Goal: Task Accomplishment & Management: Manage account settings

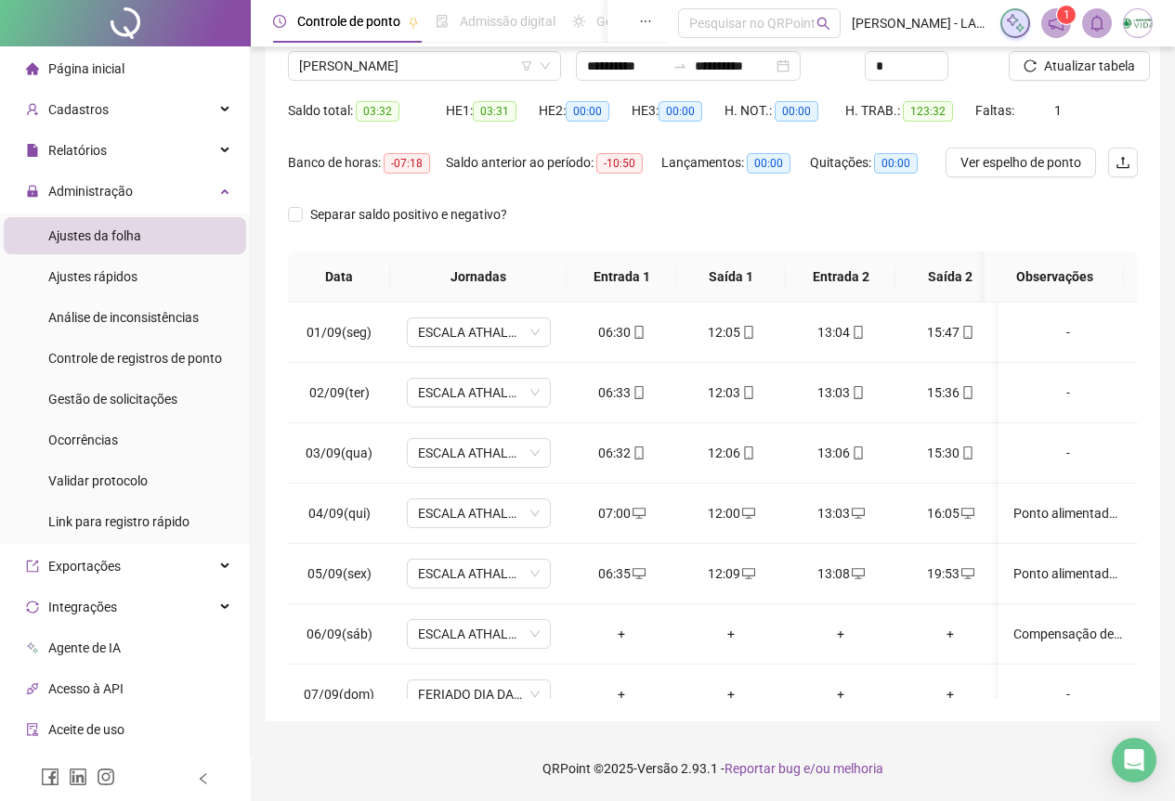
scroll to position [704, 0]
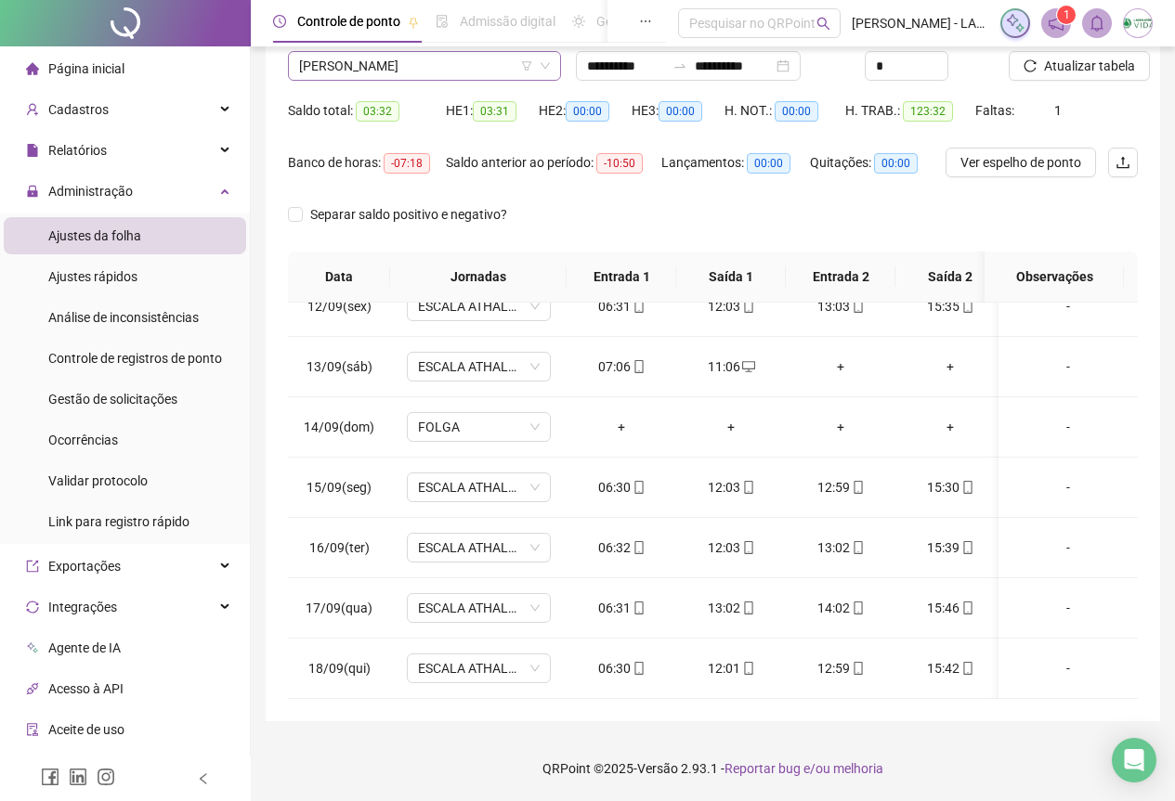
click at [326, 57] on span "[PERSON_NAME]" at bounding box center [424, 66] width 251 height 28
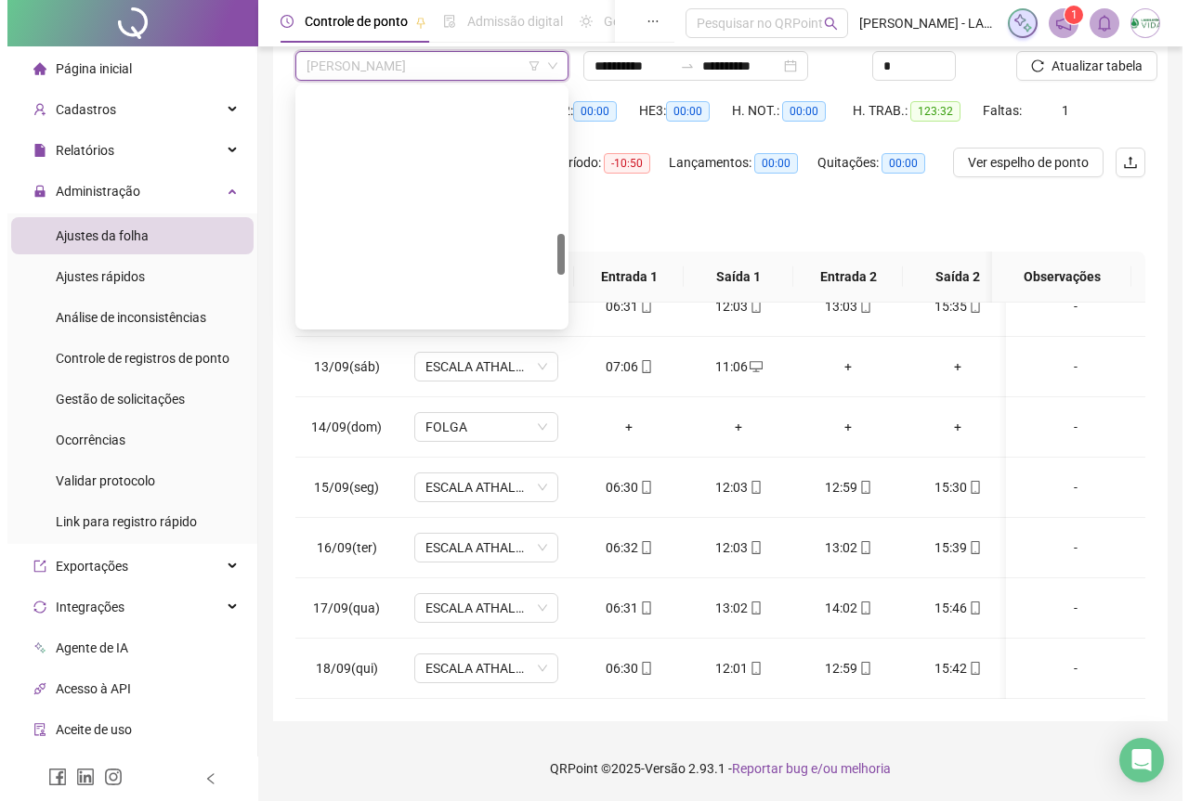
scroll to position [1129, 0]
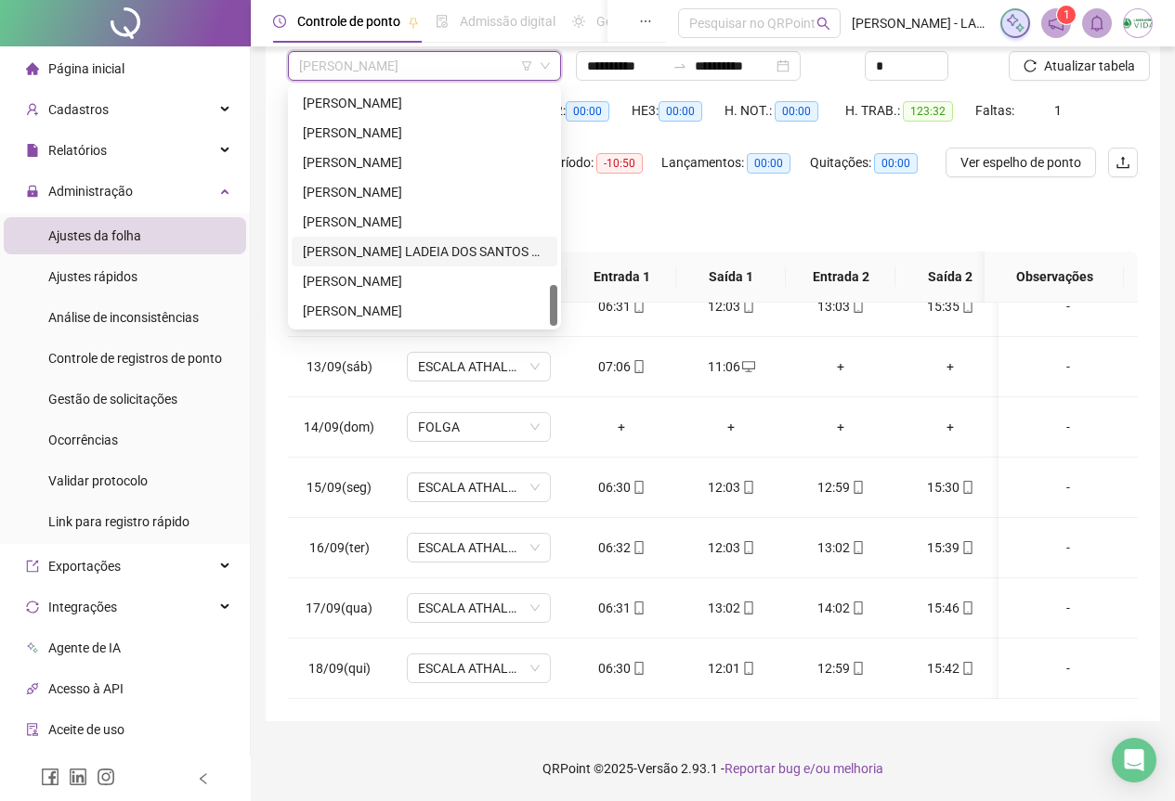
click at [417, 248] on div "[PERSON_NAME] LADEIA DOS SANTOS LEDO" at bounding box center [424, 251] width 243 height 20
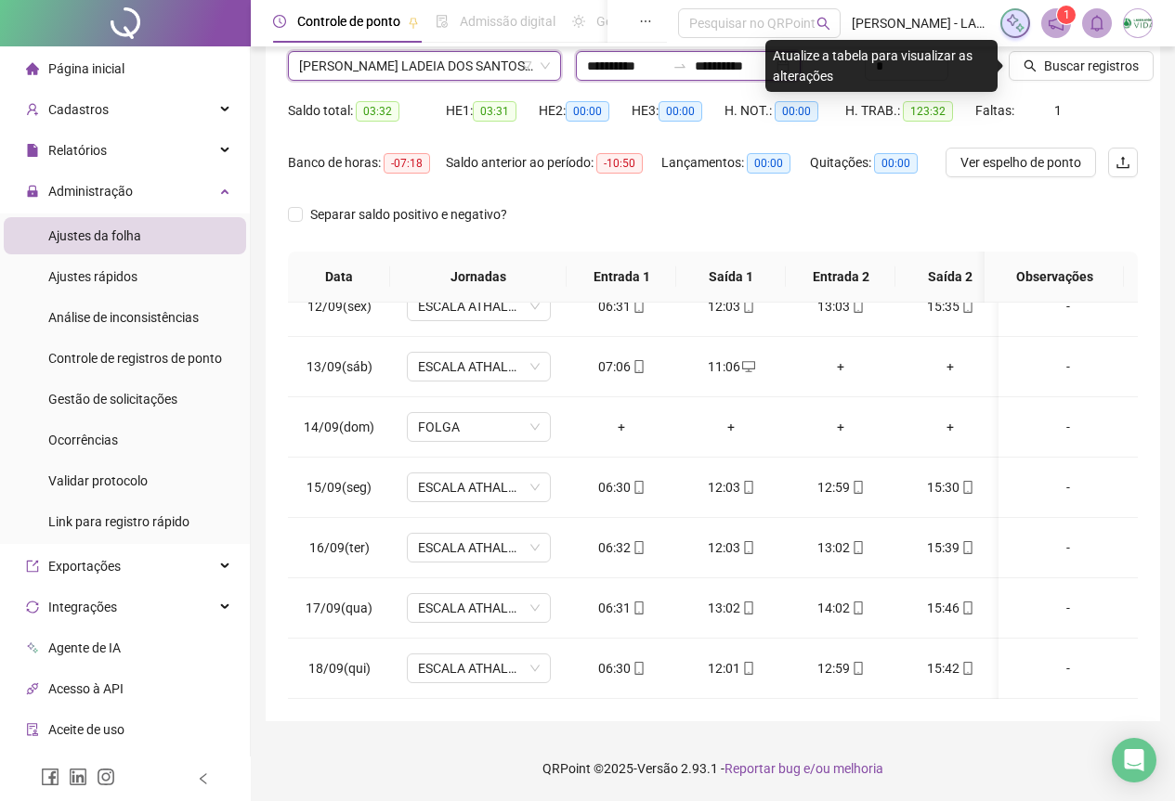
click at [618, 69] on input "**********" at bounding box center [626, 66] width 78 height 20
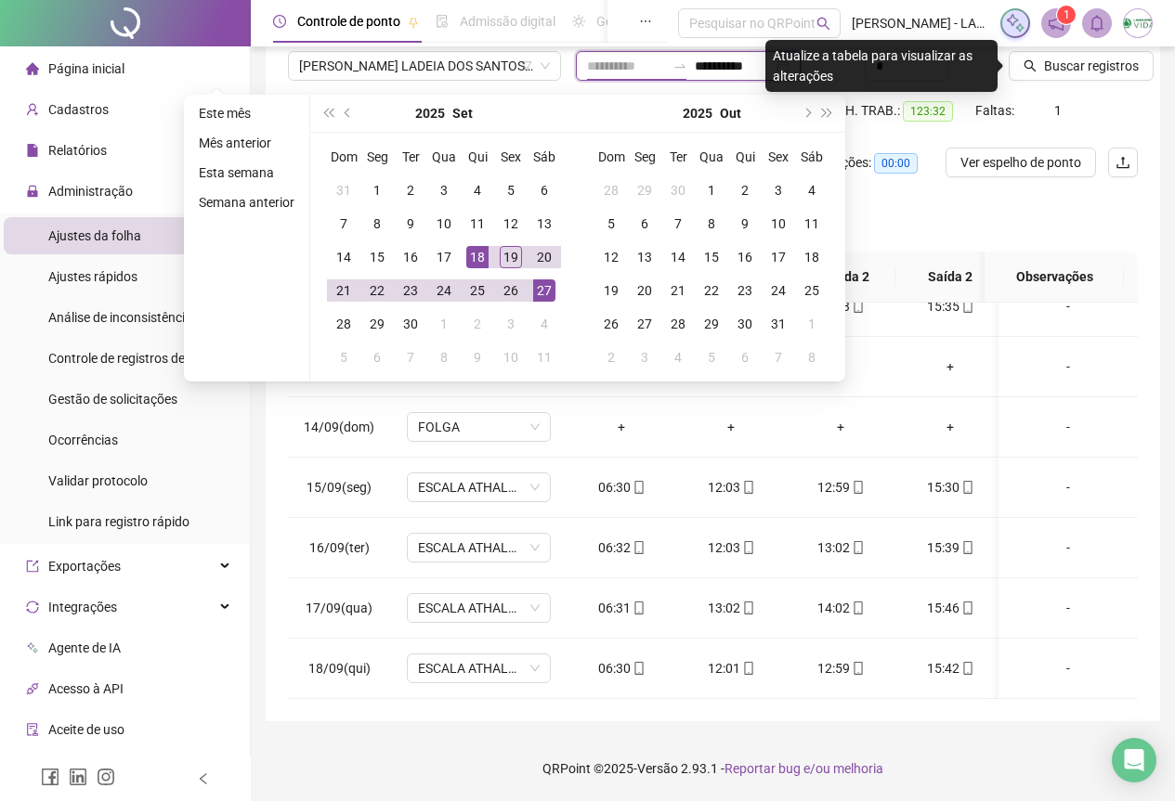
type input "**********"
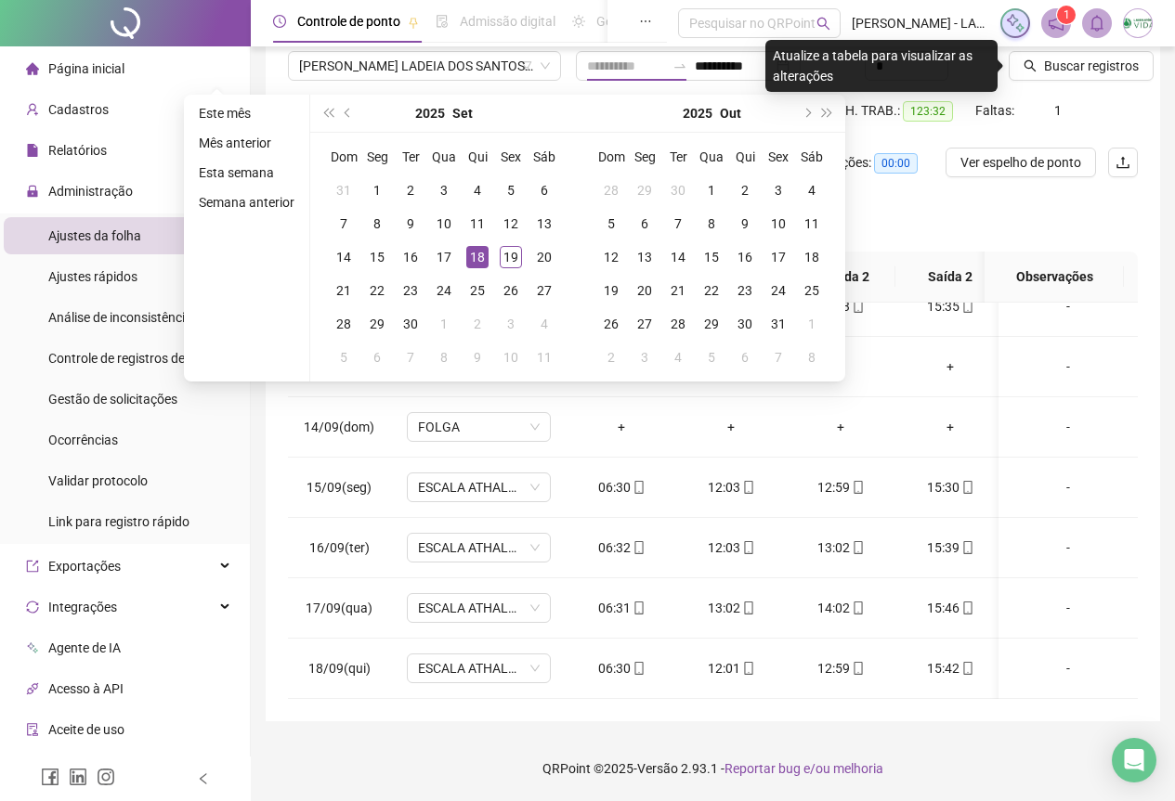
click at [471, 257] on div "18" at bounding box center [477, 257] width 22 height 22
click at [475, 257] on div "18" at bounding box center [477, 257] width 22 height 22
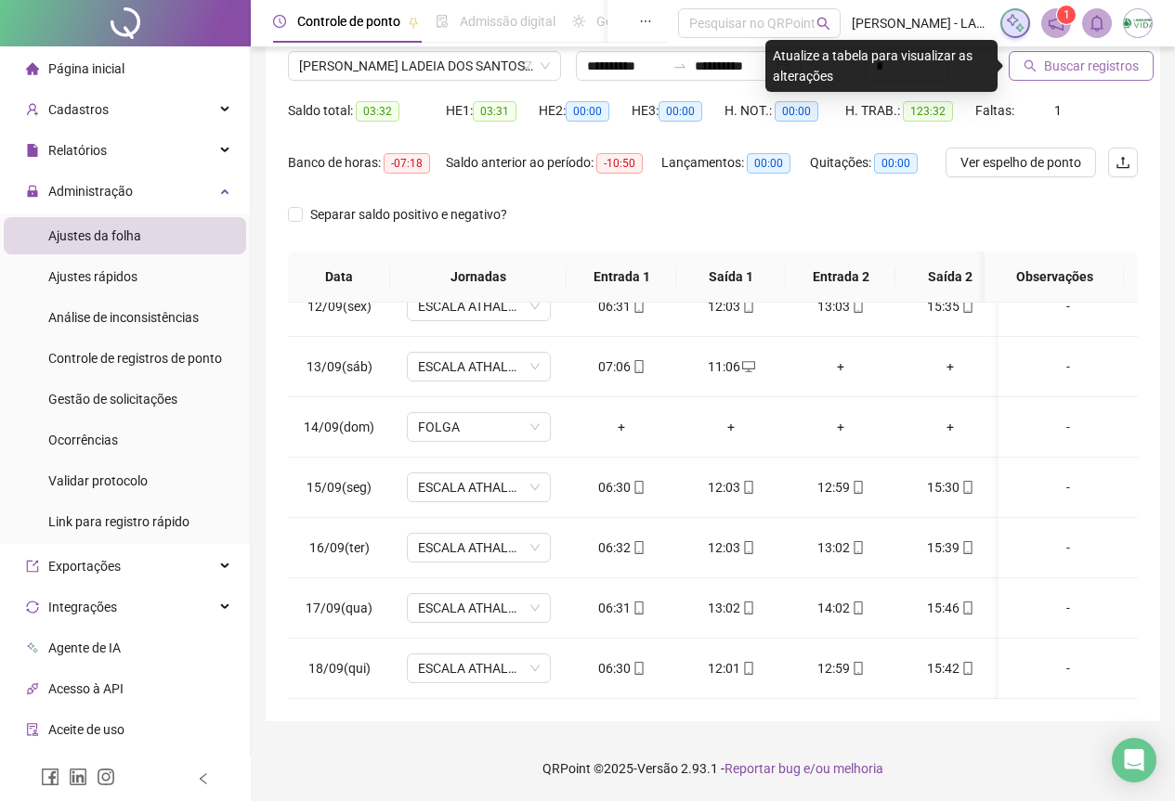
click at [1053, 63] on span "Buscar registros" at bounding box center [1091, 66] width 95 height 20
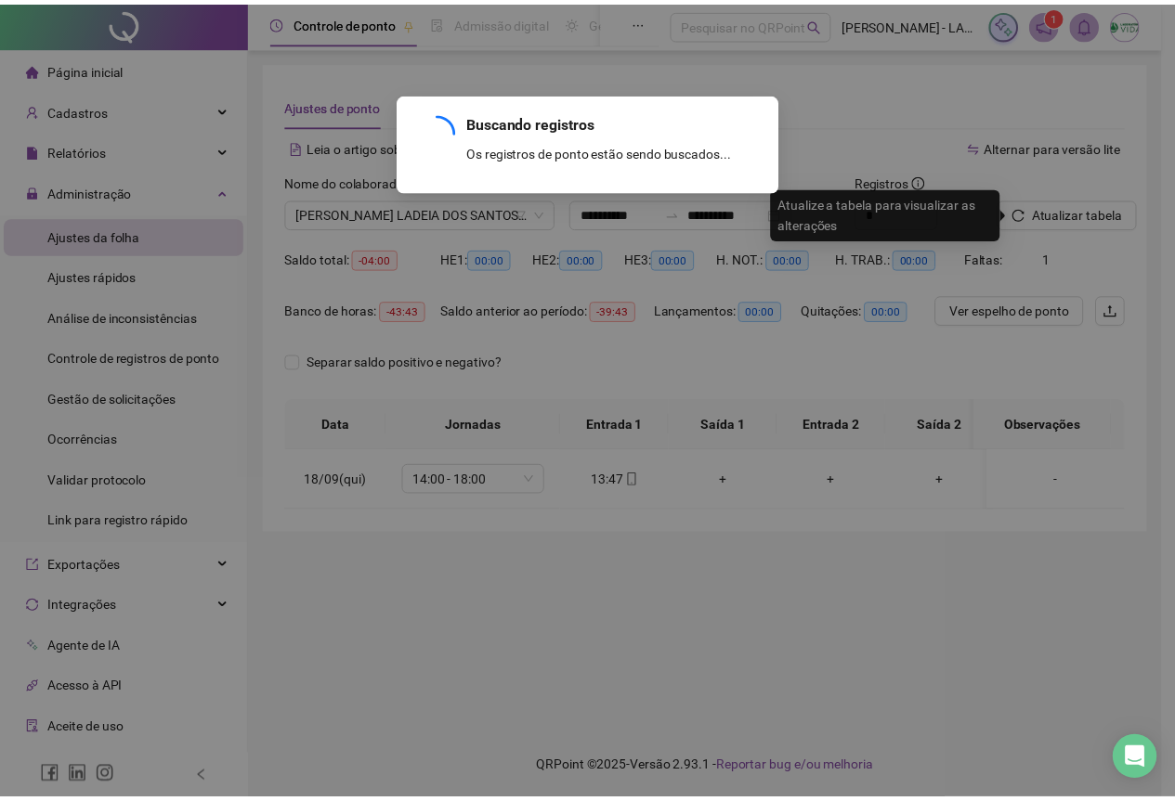
scroll to position [0, 0]
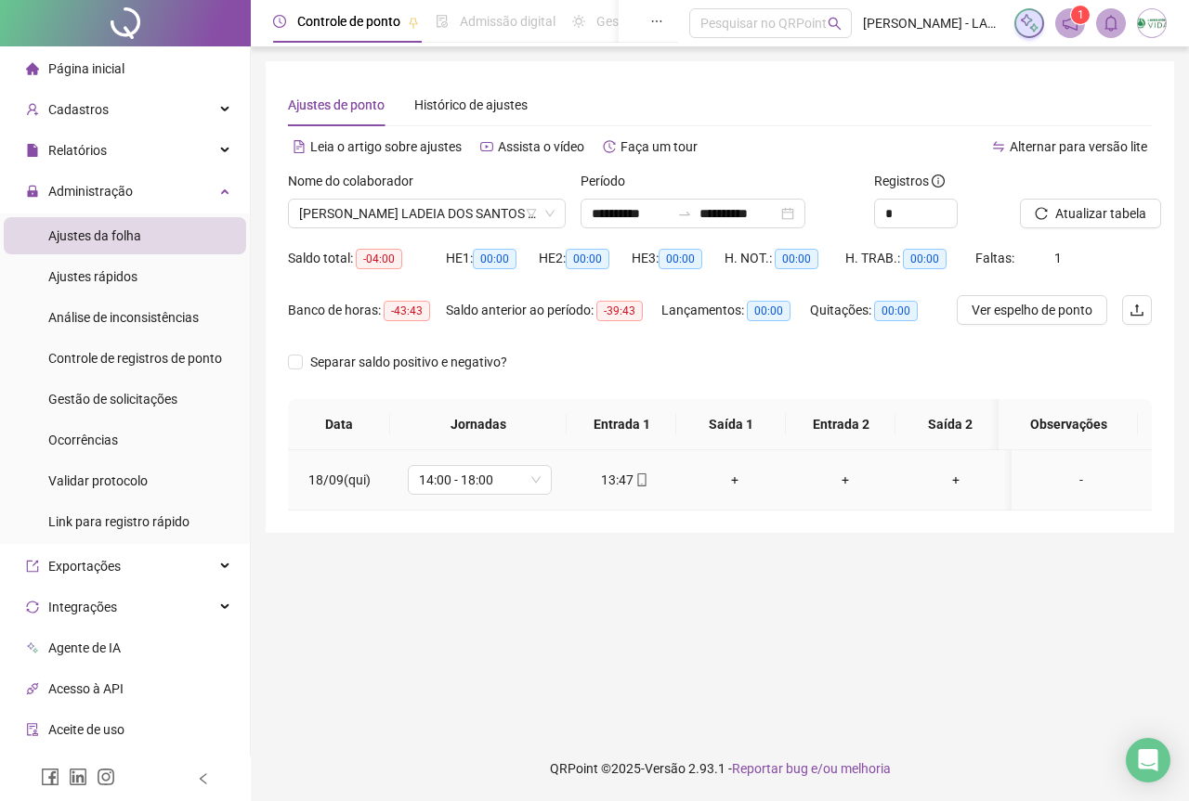
click at [724, 480] on div "+" at bounding box center [735, 480] width 81 height 20
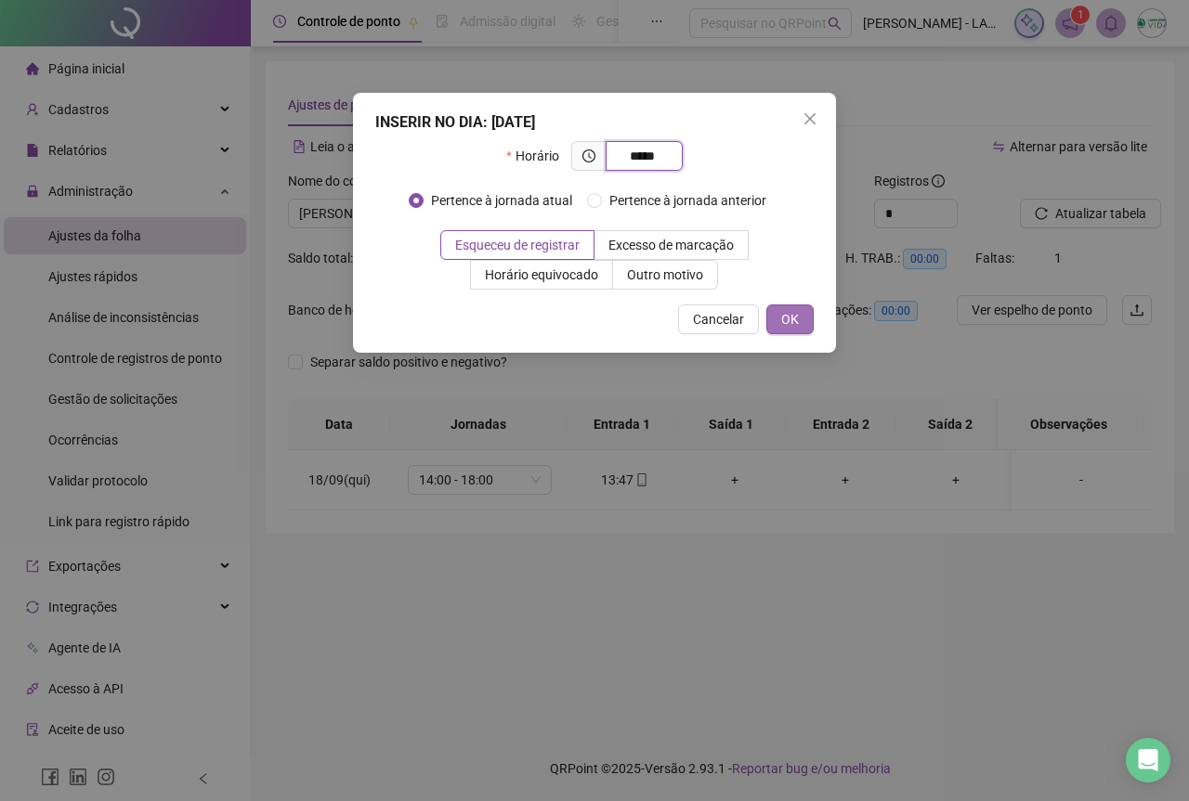
type input "*****"
click at [803, 316] on button "OK" at bounding box center [789, 320] width 47 height 30
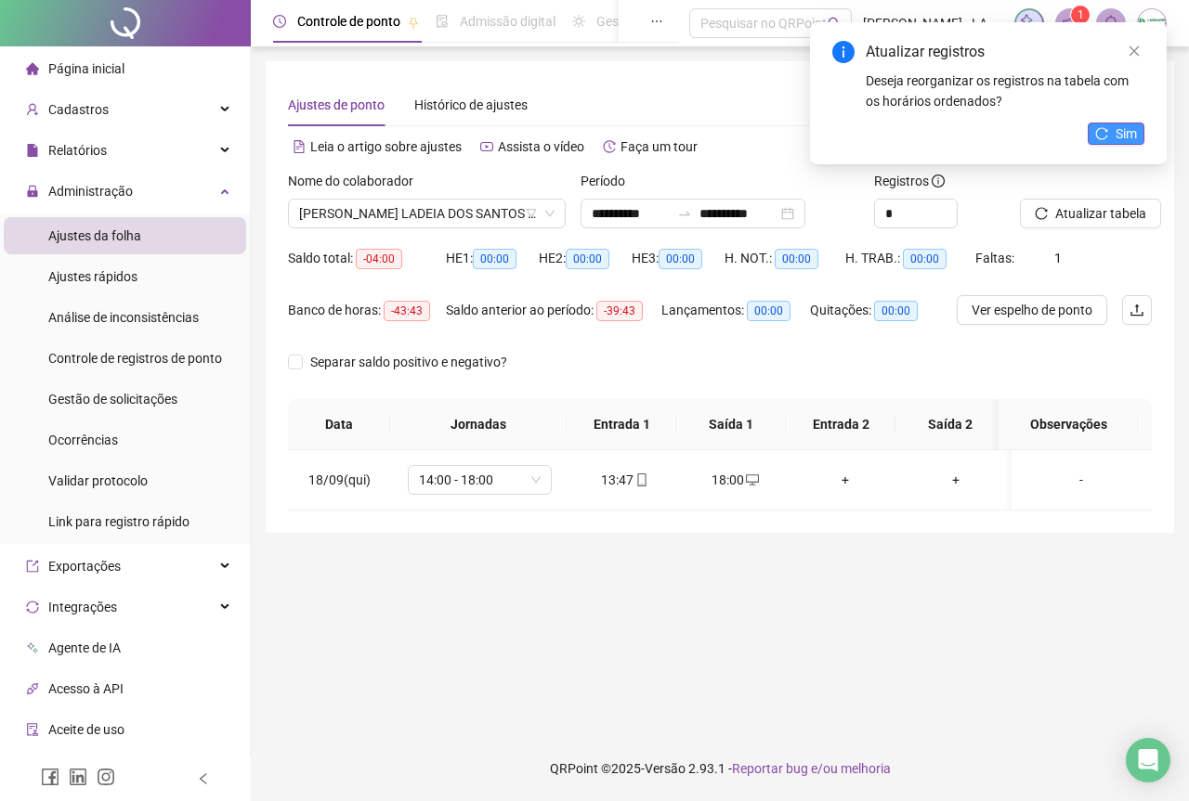
click at [1123, 143] on span "Sim" at bounding box center [1125, 134] width 21 height 20
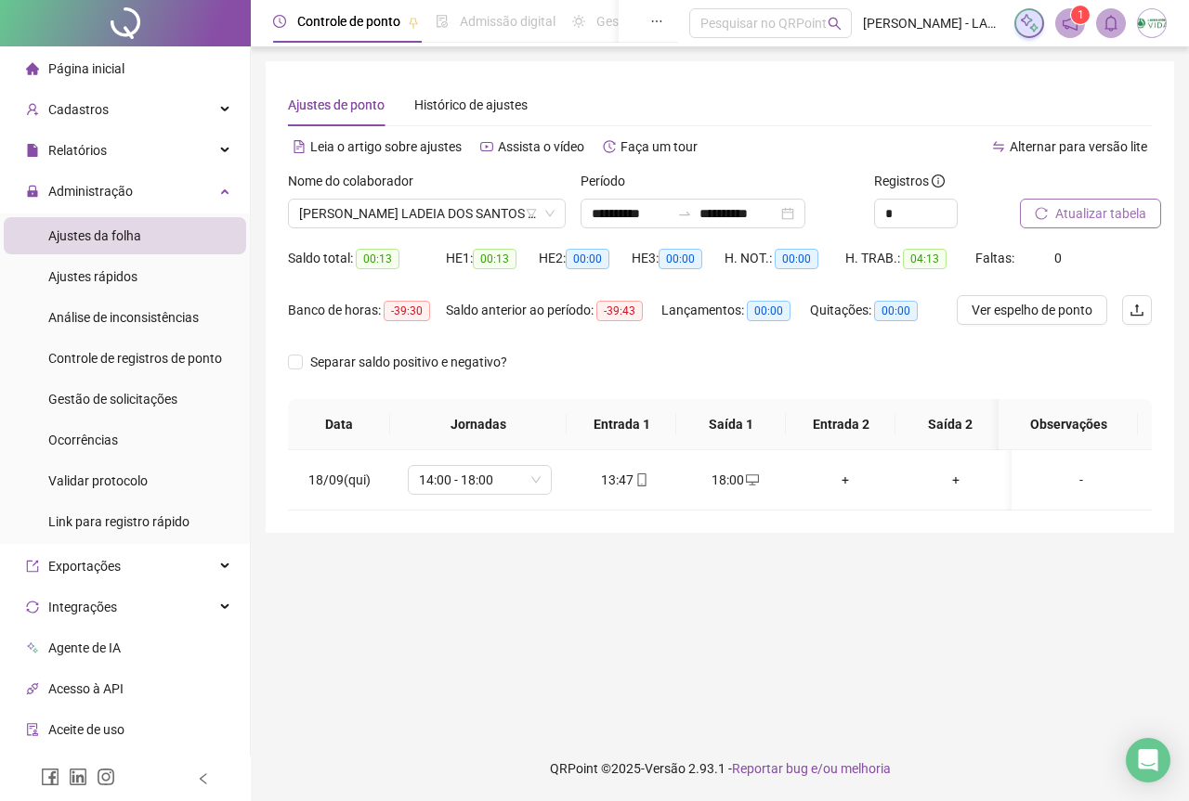
click at [1088, 224] on button "Atualizar tabela" at bounding box center [1090, 214] width 141 height 30
click at [90, 72] on span "Página inicial" at bounding box center [86, 68] width 76 height 15
